Goal: Transaction & Acquisition: Book appointment/travel/reservation

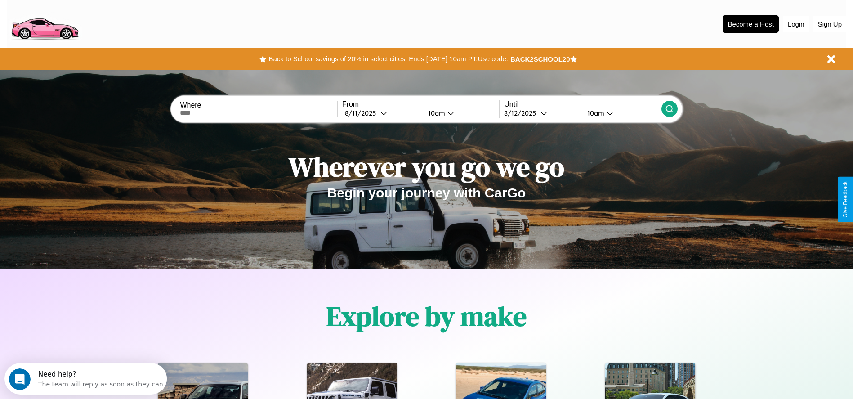
scroll to position [187, 0]
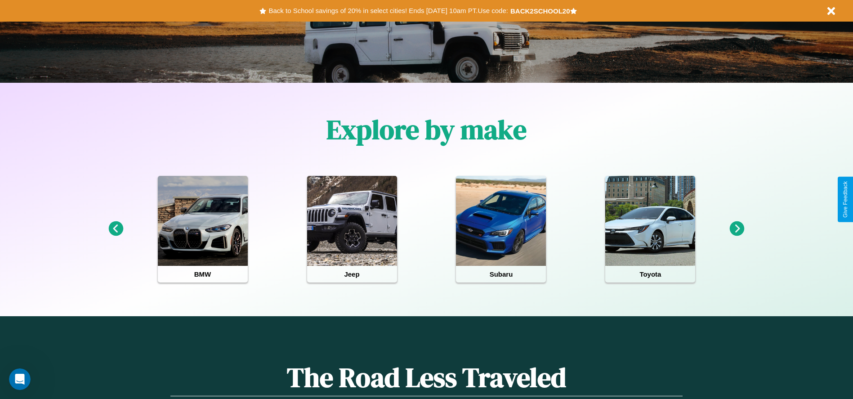
click at [737, 229] on icon at bounding box center [737, 228] width 15 height 15
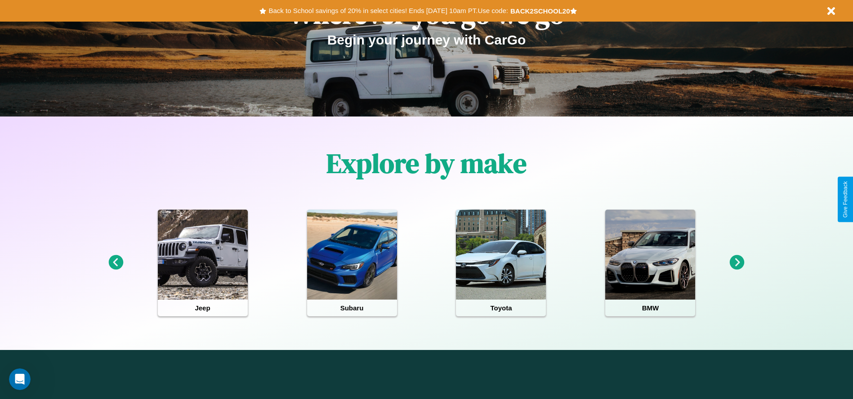
scroll to position [0, 0]
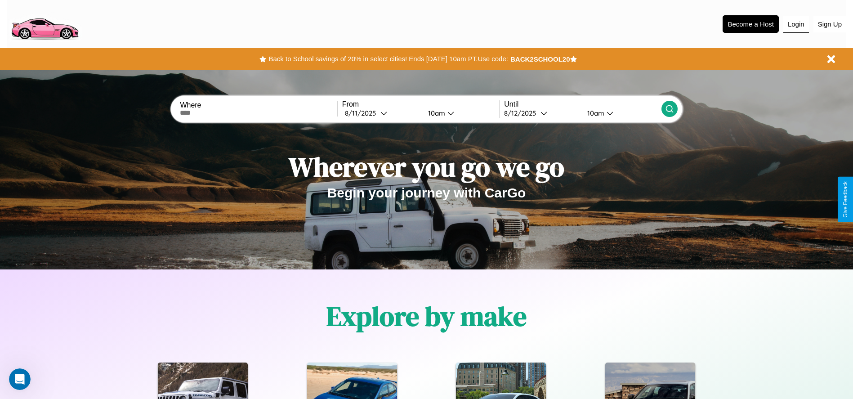
click at [796, 24] on button "Login" at bounding box center [797, 24] width 26 height 17
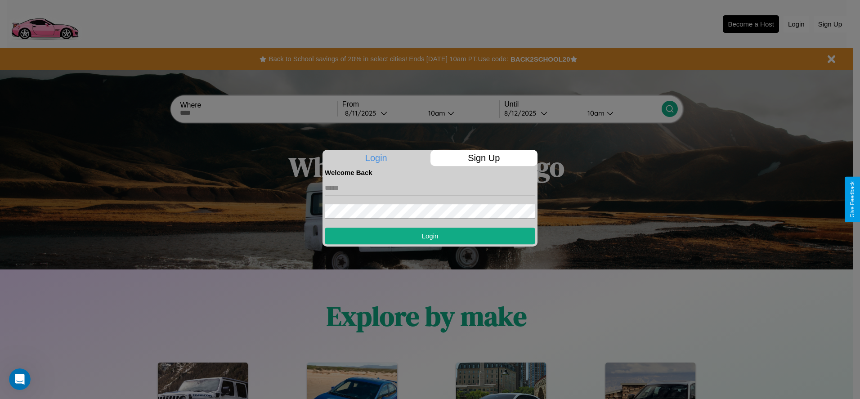
click at [430, 188] on input "text" at bounding box center [430, 188] width 210 height 14
type input "**********"
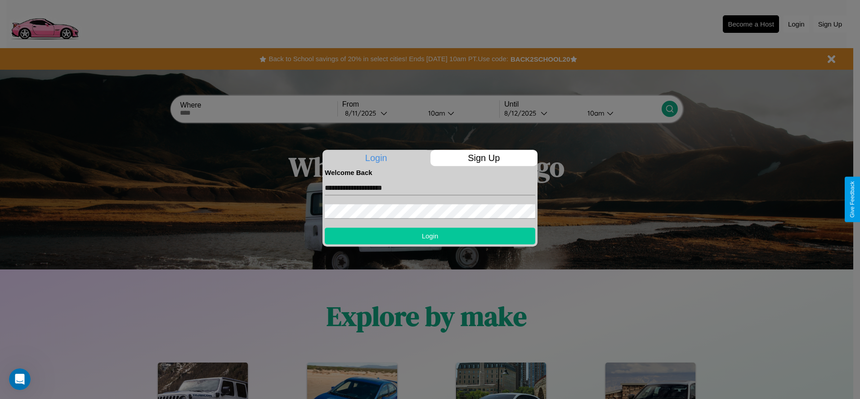
click at [430, 236] on button "Login" at bounding box center [430, 236] width 210 height 17
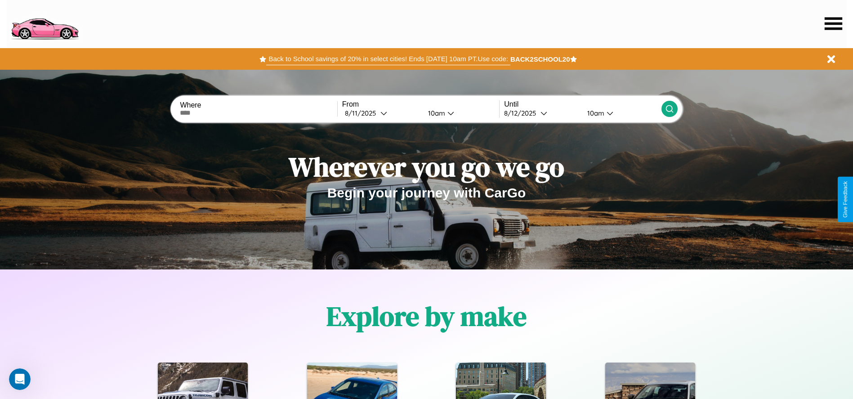
click at [388, 59] on button "Back to School savings of 20% in select cities! Ends [DATE] 10am PT. Use code:" at bounding box center [388, 59] width 244 height 13
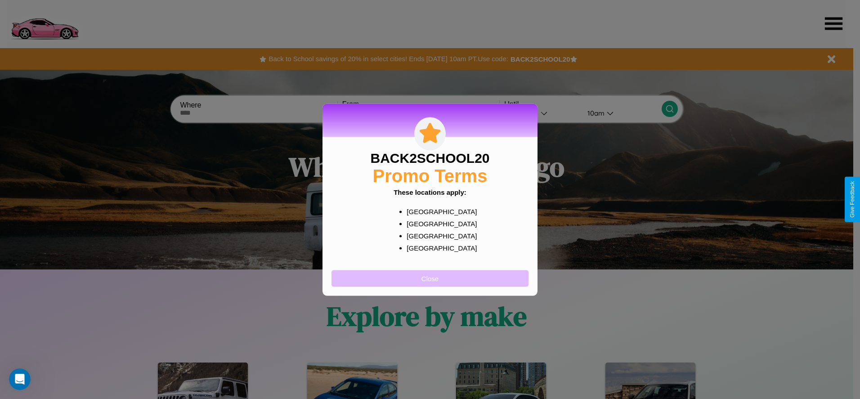
click at [430, 278] on button "Close" at bounding box center [429, 278] width 197 height 17
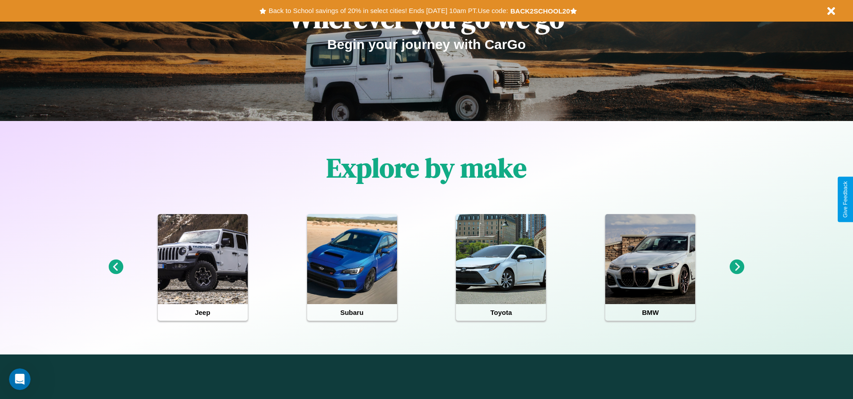
scroll to position [187, 0]
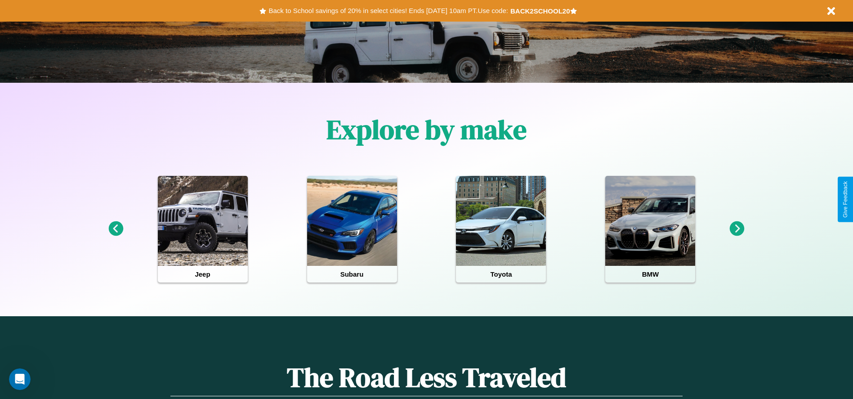
click at [737, 229] on icon at bounding box center [737, 228] width 15 height 15
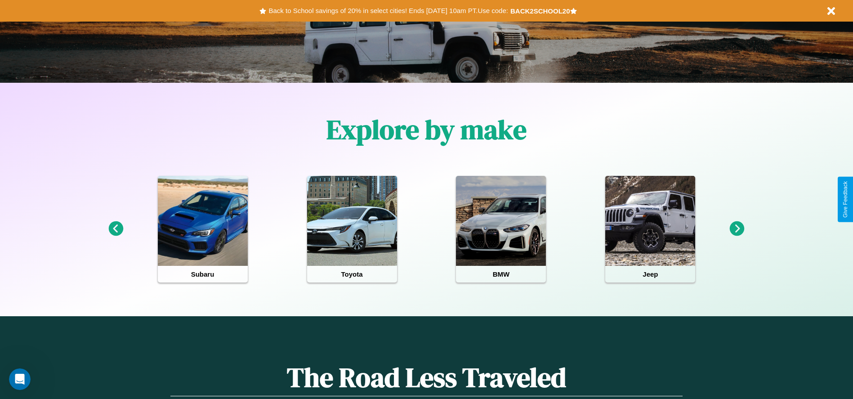
click at [116, 229] on icon at bounding box center [115, 228] width 15 height 15
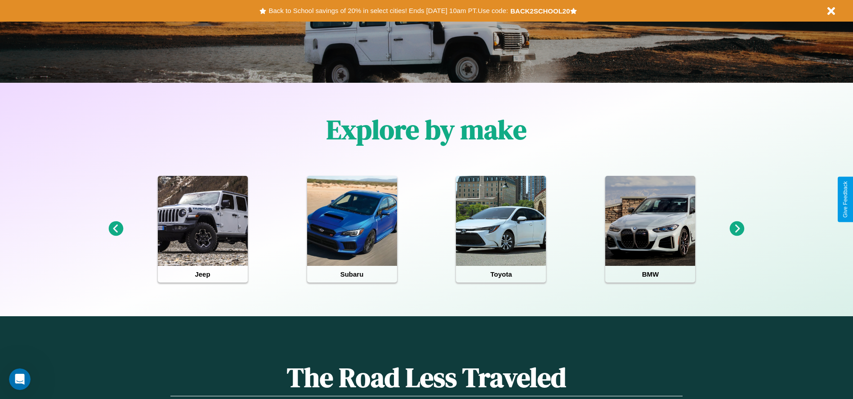
click at [737, 229] on icon at bounding box center [737, 228] width 15 height 15
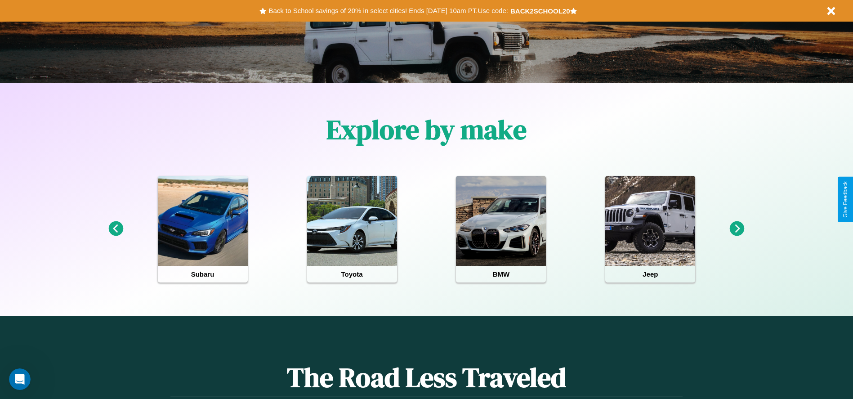
click at [737, 229] on icon at bounding box center [737, 228] width 15 height 15
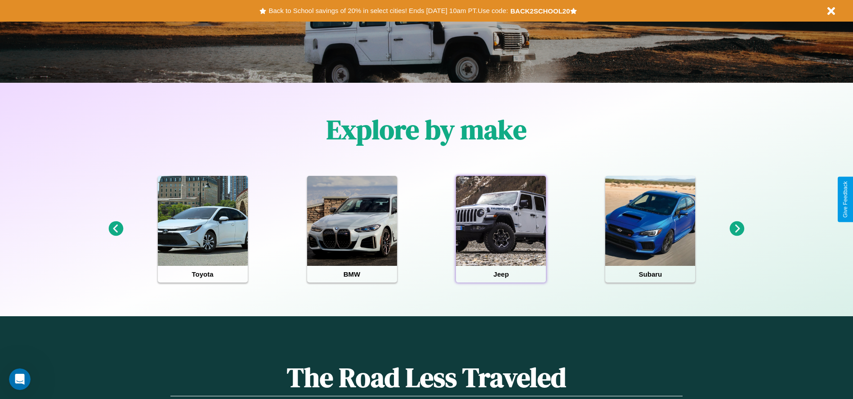
click at [501, 229] on div at bounding box center [501, 221] width 90 height 90
